Goal: Task Accomplishment & Management: Manage account settings

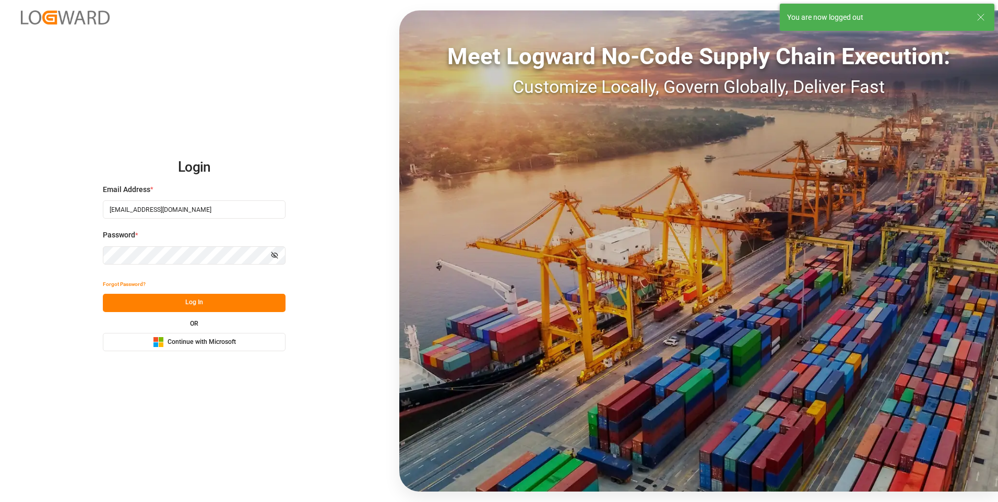
click at [247, 307] on button "Log In" at bounding box center [194, 303] width 183 height 18
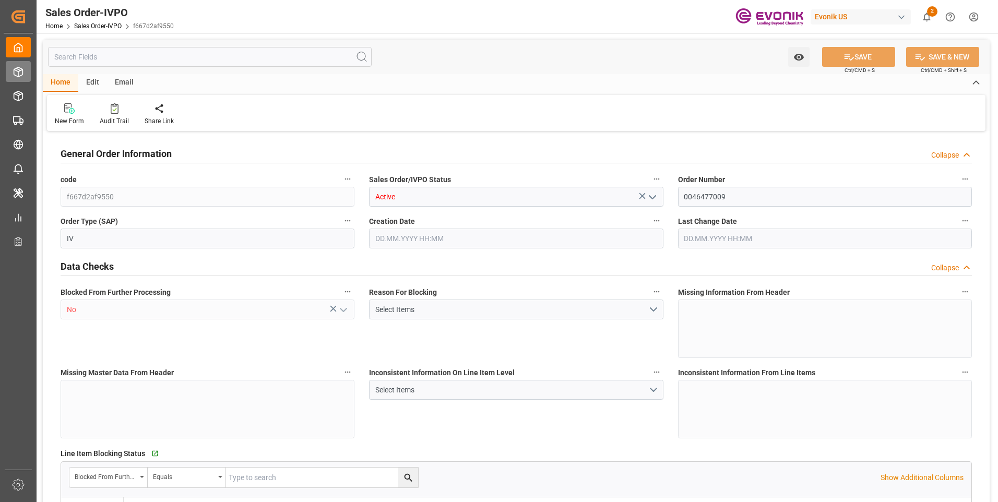
type input "NLRTM"
type input "0"
type input "1"
type input "2"
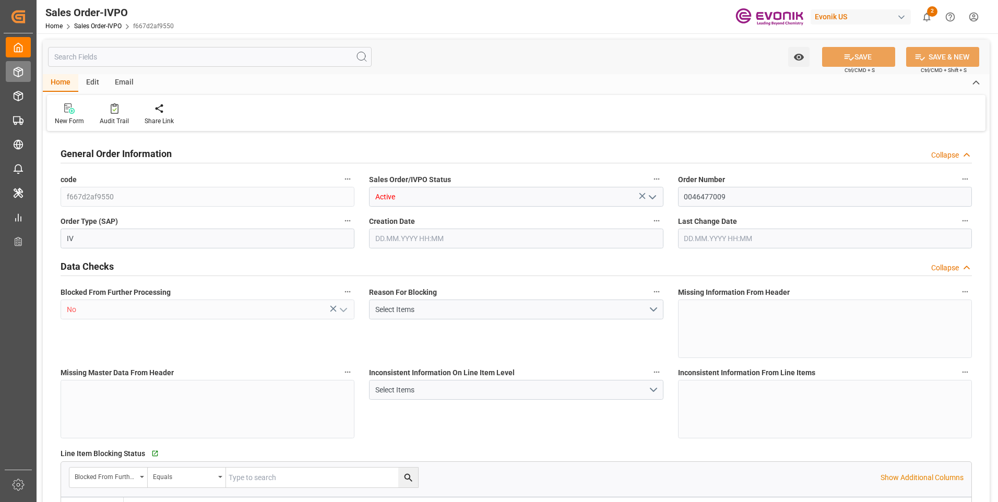
type input "15756.4"
type input "43.0891"
type input "17000"
type input "30"
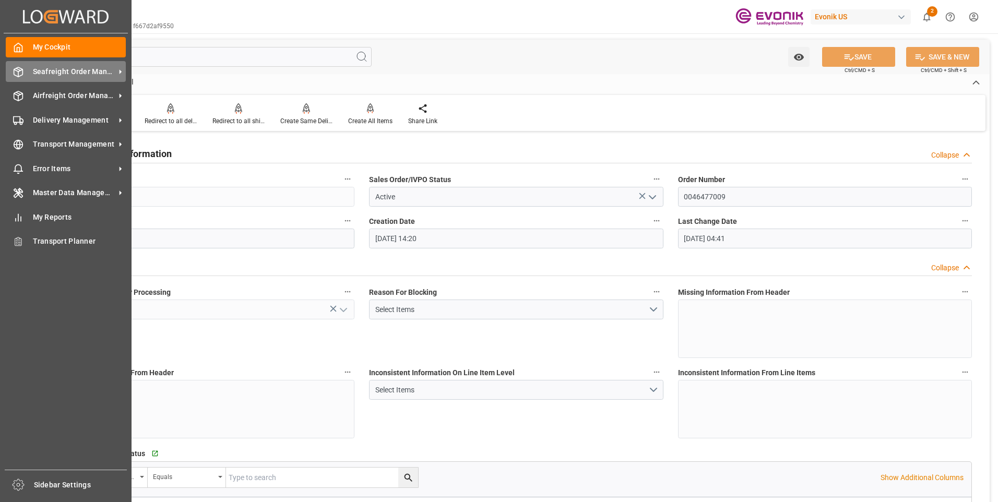
type input "10.10.2025 14:20"
type input "[DATE] 04:41"
click at [16, 72] on icon at bounding box center [18, 72] width 10 height 10
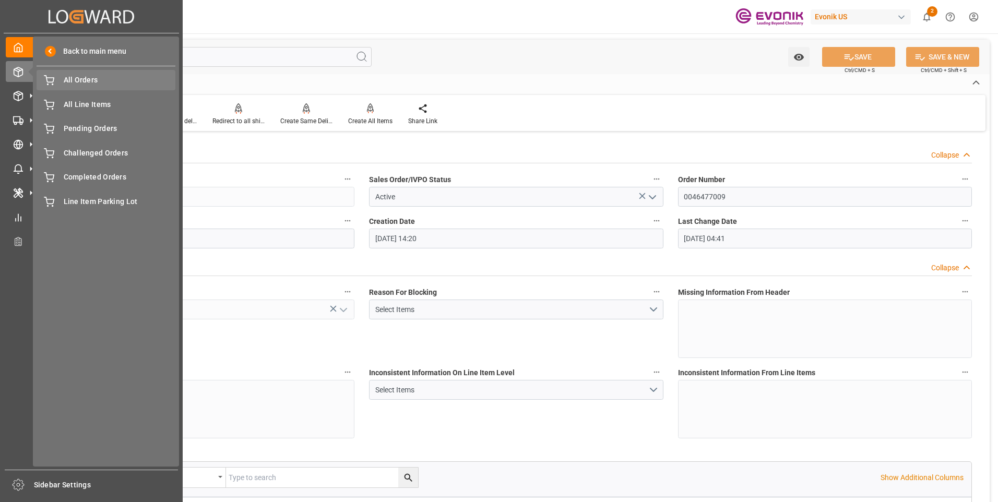
click at [48, 73] on div "All Orders All Orders" at bounding box center [106, 80] width 139 height 20
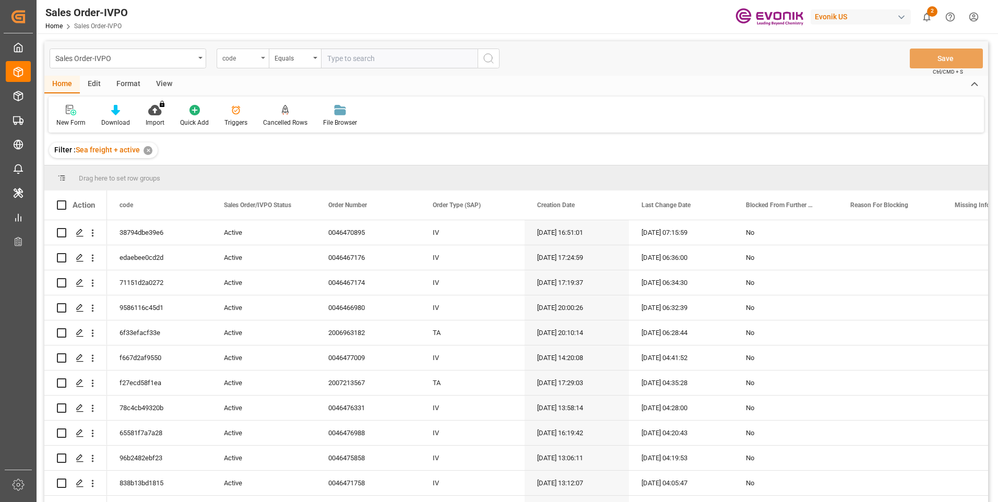
click at [256, 58] on div "code" at bounding box center [240, 57] width 36 height 12
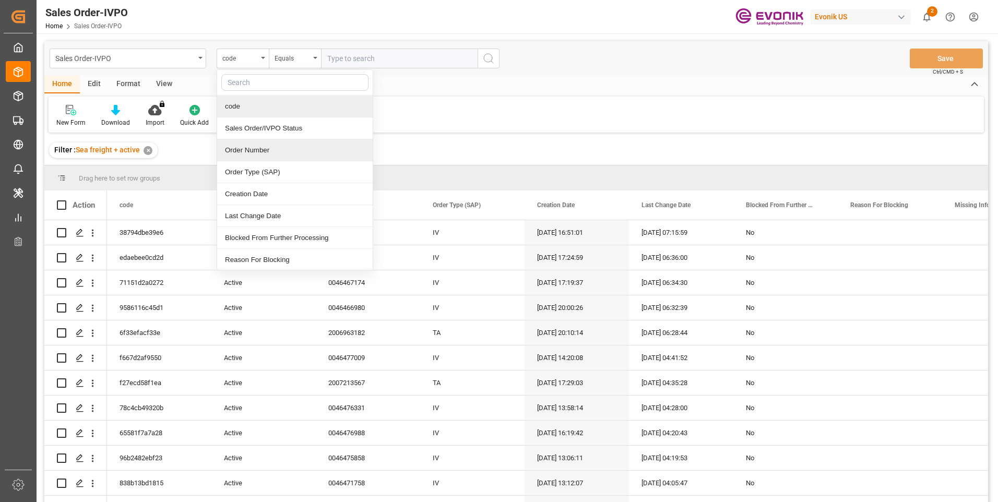
click at [238, 152] on div "Order Number" at bounding box center [295, 150] width 156 height 22
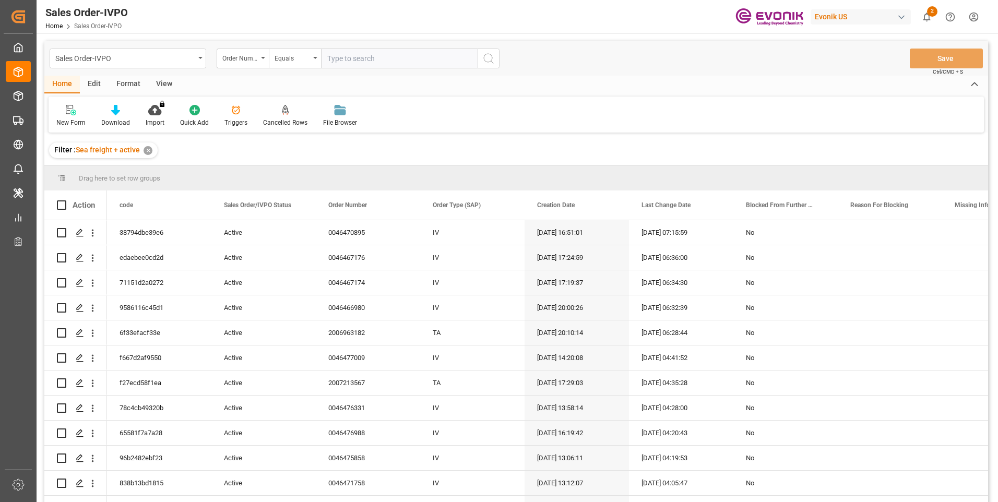
click at [335, 55] on input "text" at bounding box center [399, 59] width 157 height 20
paste input "0046472401"
type input "0046472401"
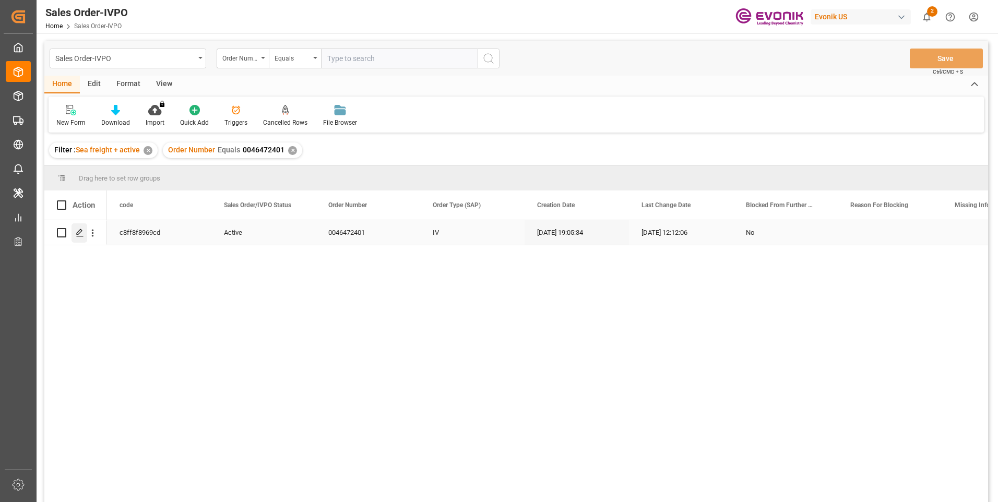
click at [79, 238] on div "Press SPACE to select this row." at bounding box center [80, 232] width 16 height 19
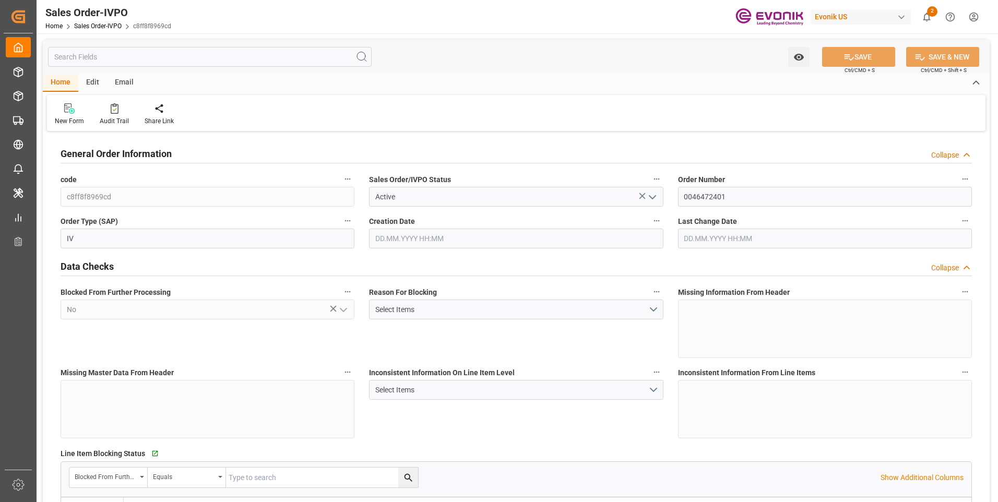
type input "KRPUS"
type input "0"
type input "1"
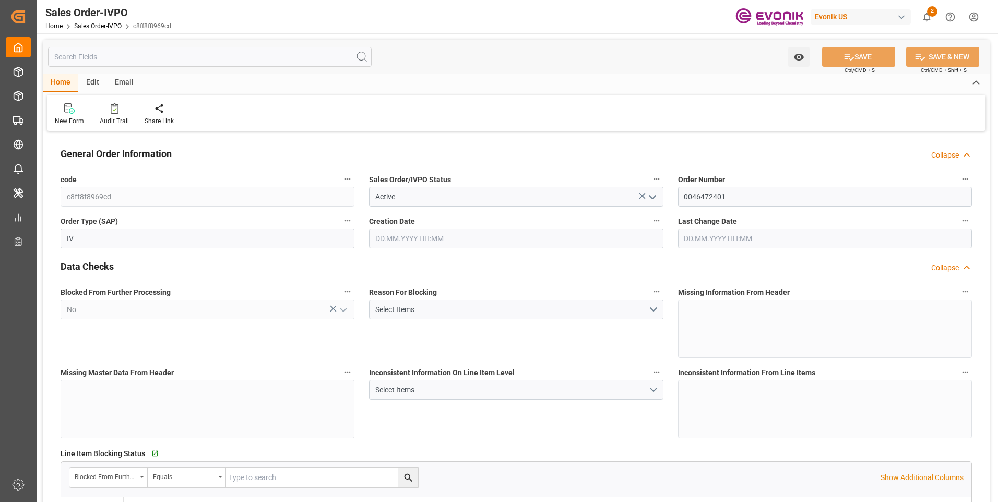
type input "16810.58"
type input "25.557"
type input "17000"
type input "30"
type input "15.09.2025 19:05"
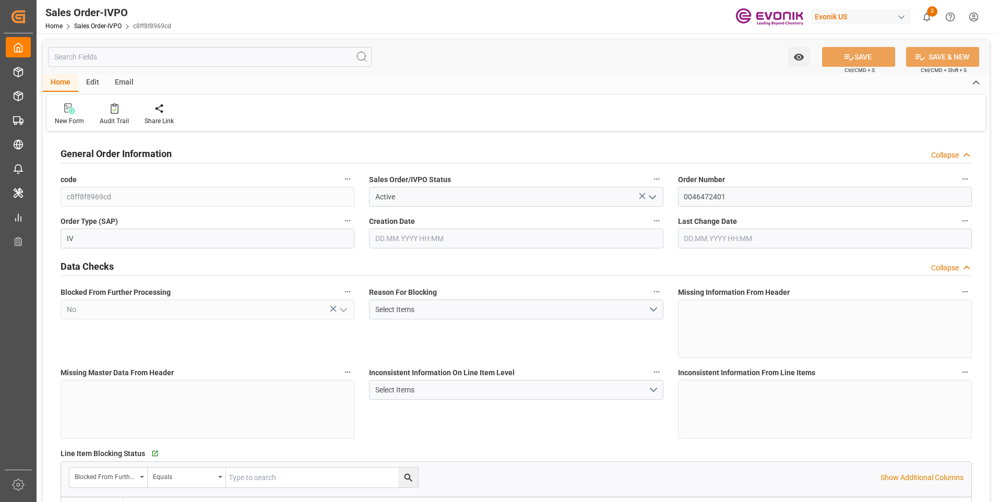
type input "22.09.2025 12:12"
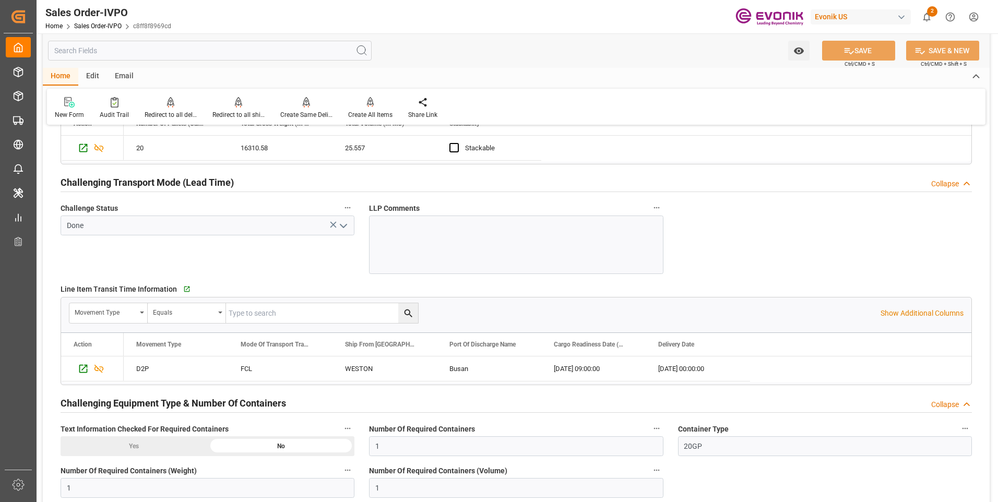
scroll to position [1775, 0]
